Goal: Transaction & Acquisition: Download file/media

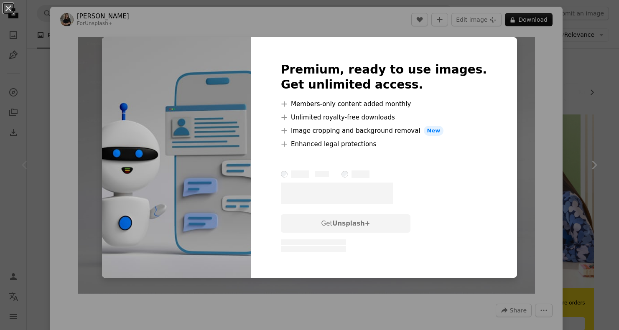
scroll to position [21, 0]
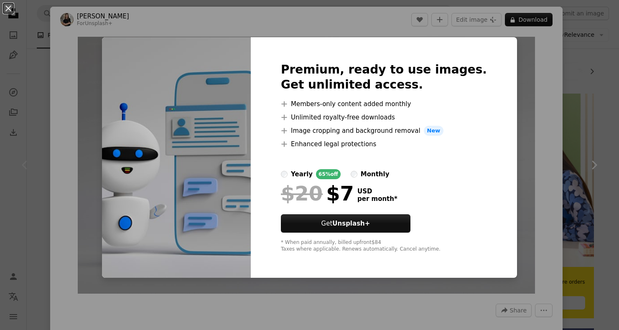
click at [523, 74] on div "An X shape Premium, ready to use images. Get unlimited access. A plus sign Memb…" at bounding box center [309, 165] width 619 height 330
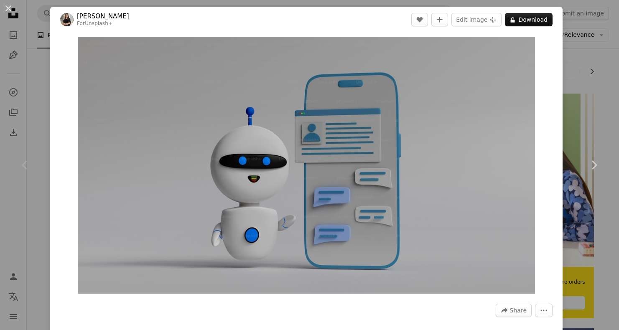
click at [588, 56] on div "An X shape Chevron left Chevron right [PERSON_NAME] For Unsplash+ A heart A plu…" at bounding box center [309, 165] width 619 height 330
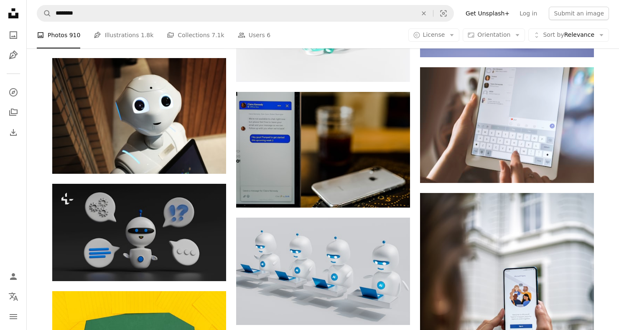
scroll to position [392, 0]
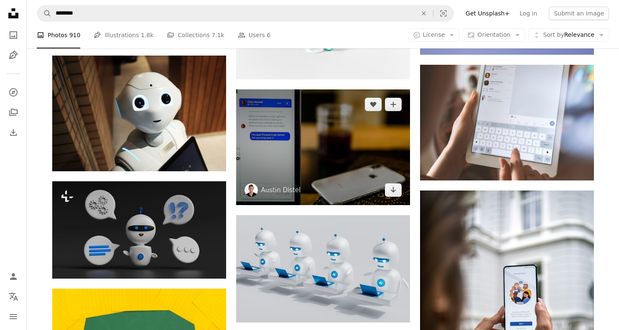
click at [328, 162] on img at bounding box center [323, 147] width 174 height 116
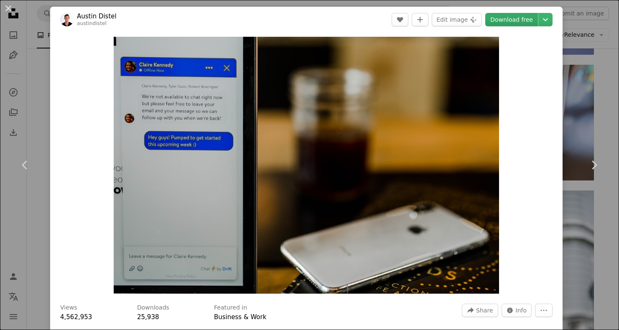
click at [528, 18] on link "Download free" at bounding box center [511, 19] width 53 height 13
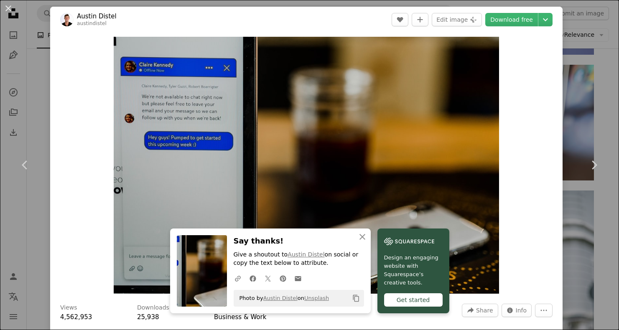
click at [357, 297] on icon "Copy content" at bounding box center [356, 299] width 8 height 8
click at [587, 59] on div "An X shape Chevron left Chevron right [PERSON_NAME] austindistel A heart A plus…" at bounding box center [309, 165] width 619 height 330
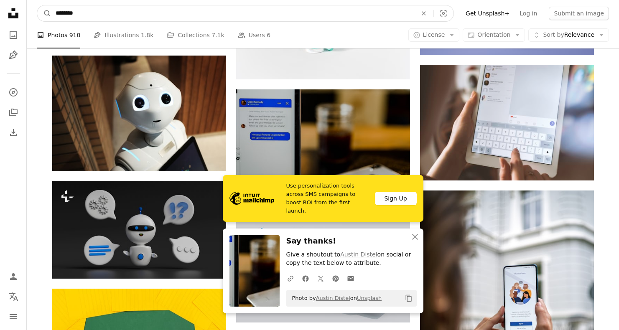
click at [108, 15] on input "********" at bounding box center [232, 13] width 363 height 16
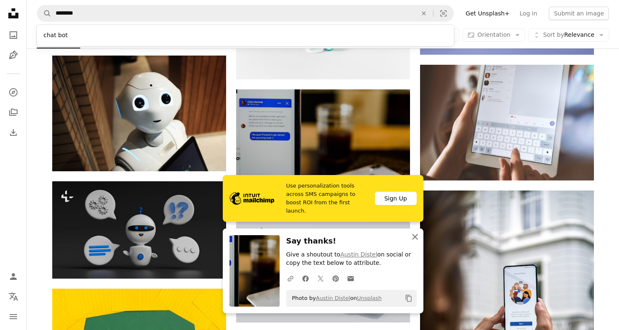
click at [415, 240] on icon "An X shape" at bounding box center [415, 237] width 10 height 10
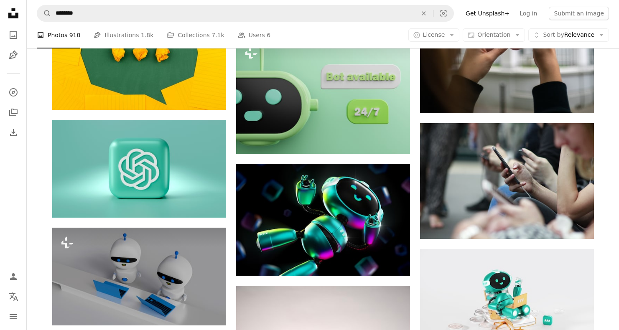
scroll to position [683, 0]
